Goal: Transaction & Acquisition: Book appointment/travel/reservation

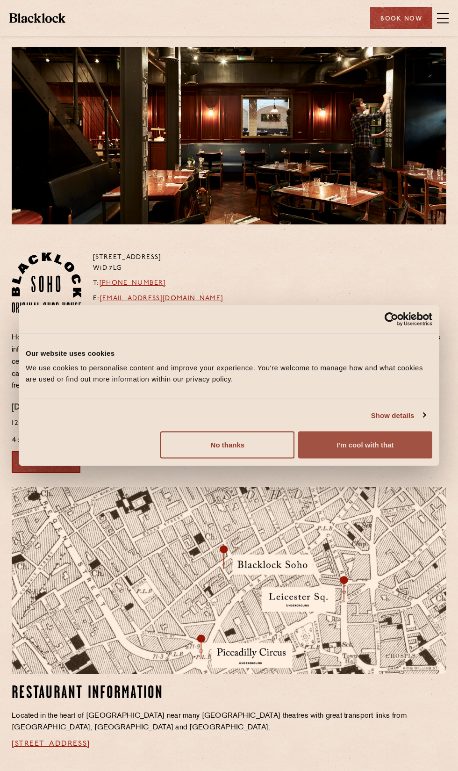
click at [373, 459] on button "I'm cool with that" at bounding box center [365, 445] width 134 height 27
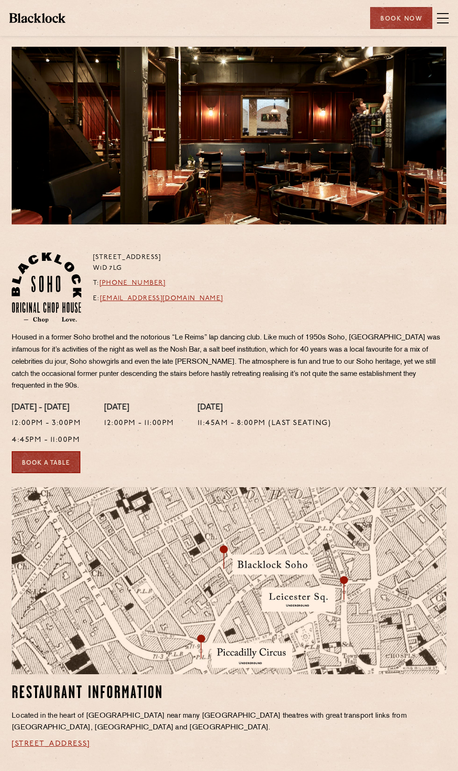
click at [412, 27] on div "Book Now" at bounding box center [401, 18] width 62 height 22
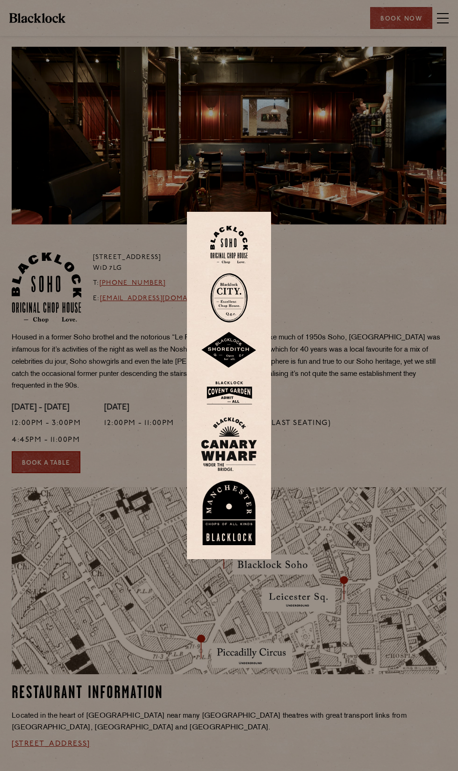
click at [406, 13] on div at bounding box center [229, 385] width 458 height 771
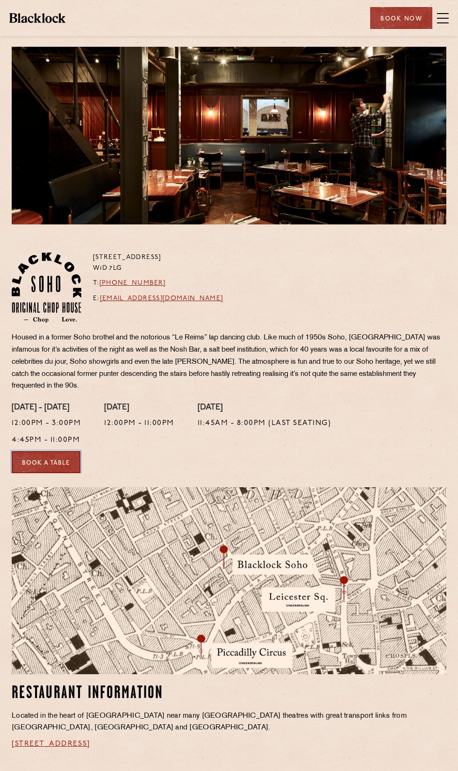
click at [67, 473] on link "Book a Table" at bounding box center [46, 462] width 69 height 22
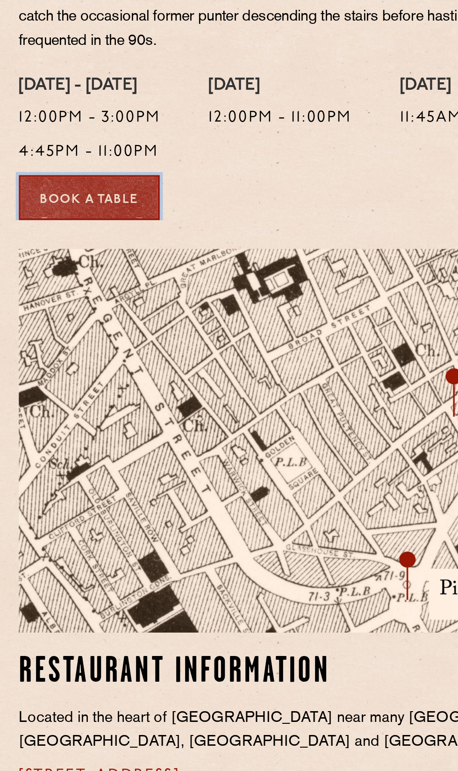
click at [80, 468] on link "Book a Table" at bounding box center [46, 457] width 69 height 22
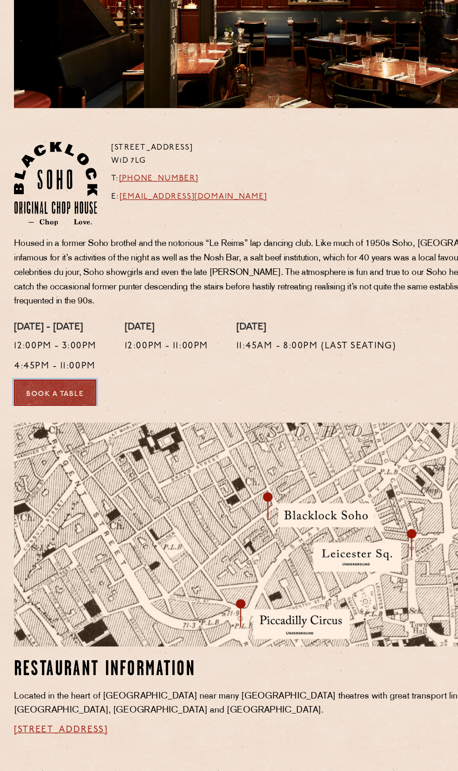
scroll to position [7, 0]
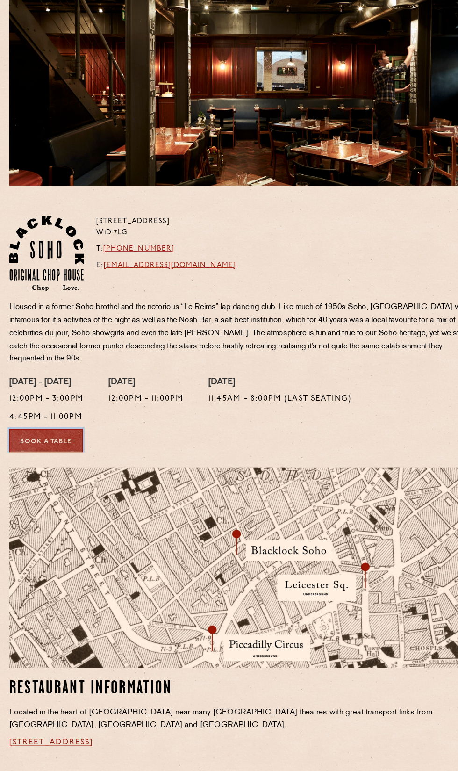
click at [80, 466] on link "Book a Table" at bounding box center [46, 455] width 69 height 22
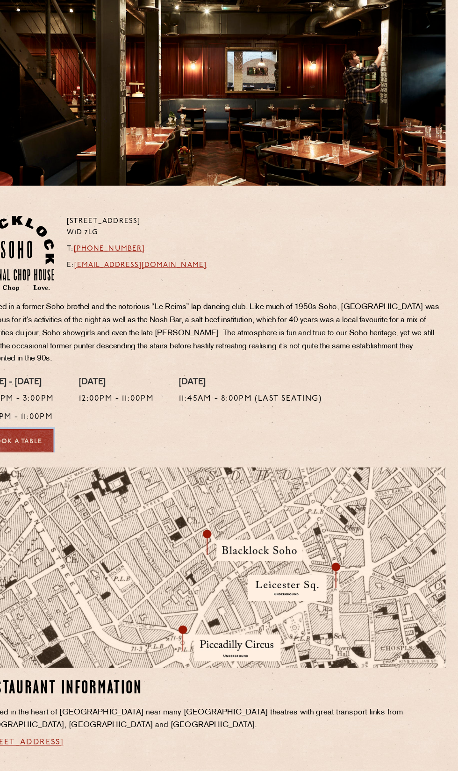
scroll to position [0, 0]
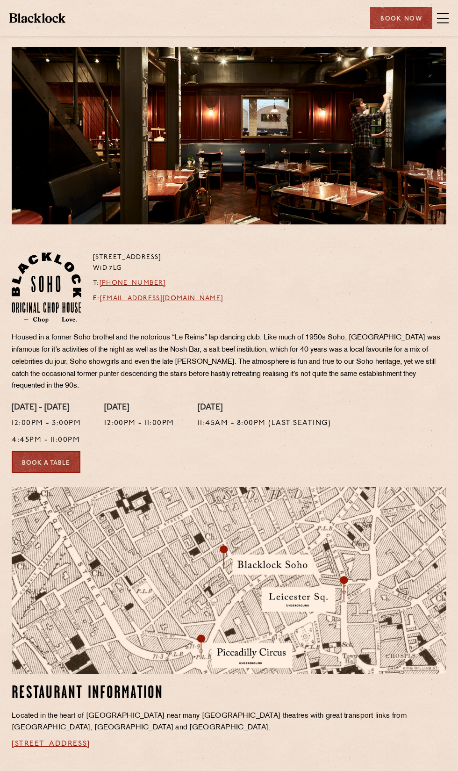
click at [402, 26] on div "Book Now" at bounding box center [401, 18] width 62 height 22
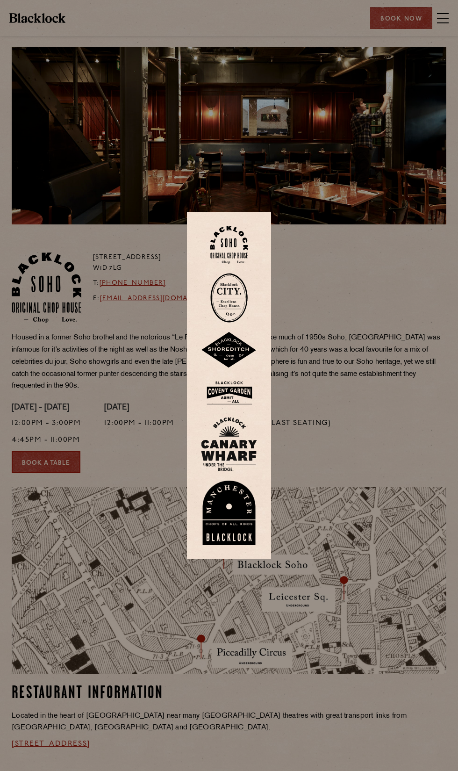
click at [377, 499] on div at bounding box center [229, 385] width 458 height 771
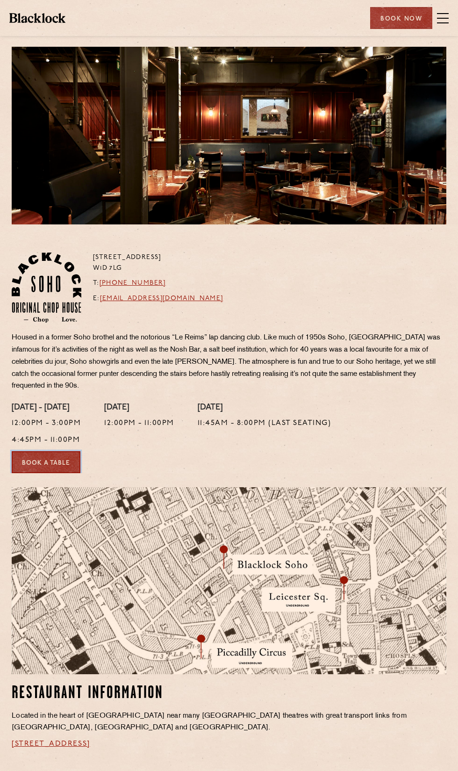
click at [72, 473] on link "Book a Table" at bounding box center [46, 462] width 69 height 22
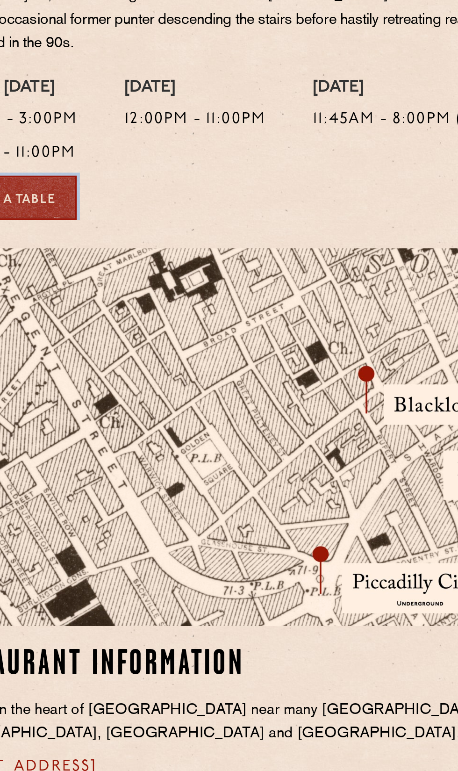
scroll to position [5, 0]
click at [80, 468] on link "Book a Table" at bounding box center [46, 457] width 69 height 22
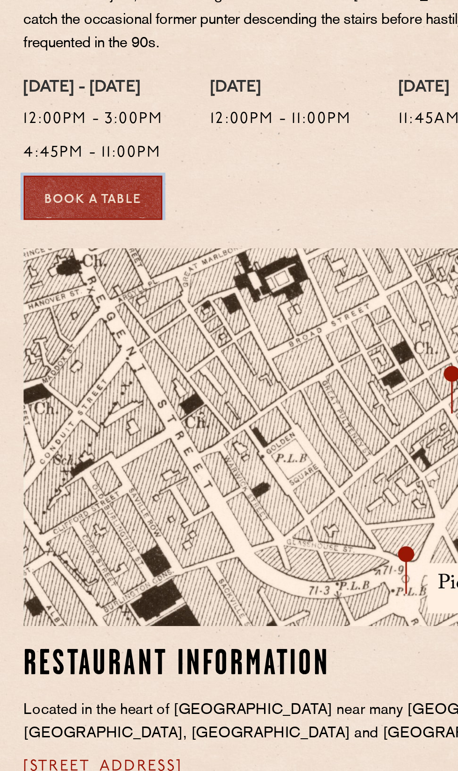
click at [69, 468] on link "Book a Table" at bounding box center [46, 457] width 69 height 22
click at [77, 468] on link "Book a Table" at bounding box center [46, 457] width 69 height 22
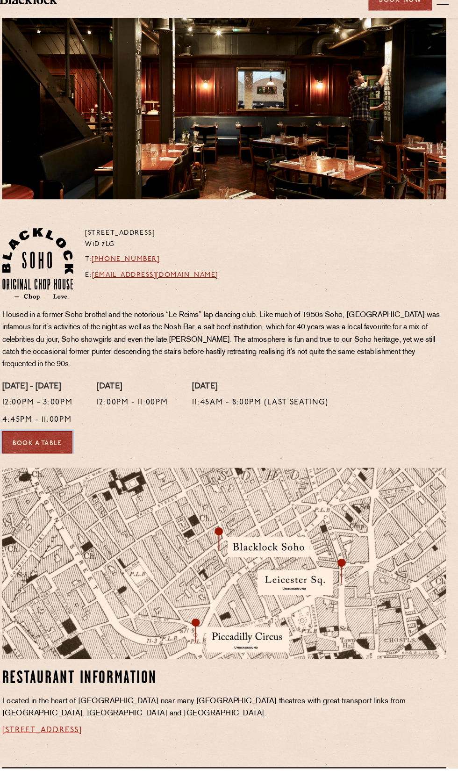
scroll to position [0, 0]
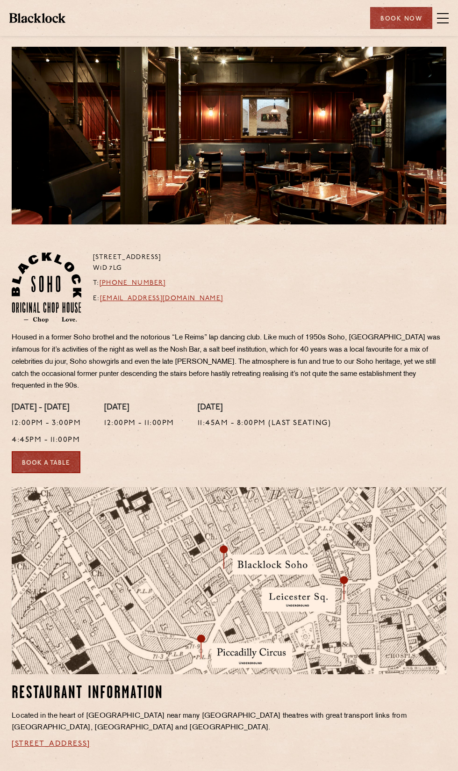
click at [401, 27] on div "Book Now" at bounding box center [401, 18] width 62 height 22
